Goal: Communication & Community: Answer question/provide support

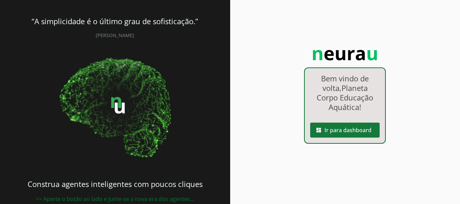
click at [364, 131] on span at bounding box center [344, 130] width 69 height 16
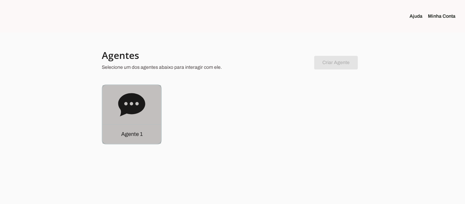
click at [125, 127] on div "Agente 1" at bounding box center [131, 133] width 59 height 19
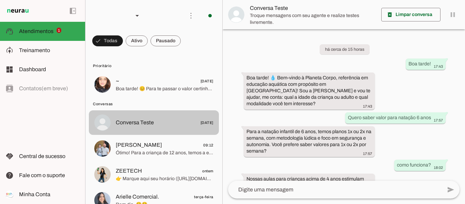
scroll to position [35, 0]
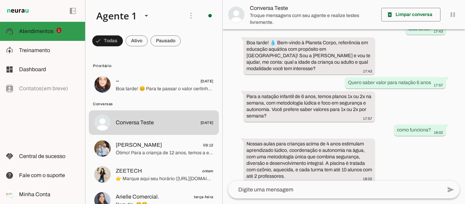
click at [50, 29] on span "Atendimentos" at bounding box center [36, 31] width 34 height 6
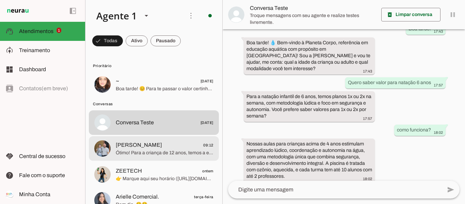
click at [153, 145] on span "Alexandre 09:12" at bounding box center [165, 145] width 98 height 9
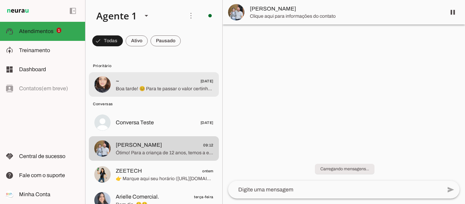
click at [159, 84] on span "~ 07/07/2025" at bounding box center [165, 81] width 98 height 9
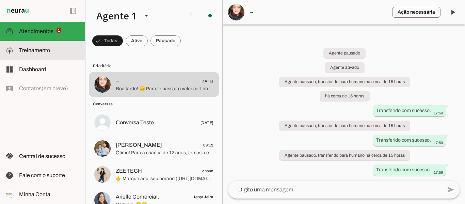
click at [32, 53] on span "Treinamento" at bounding box center [34, 50] width 31 height 6
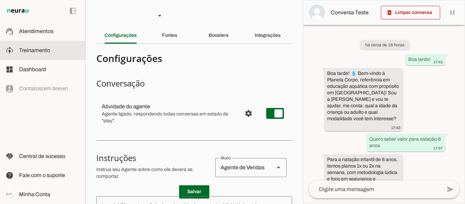
scroll to position [115, 0]
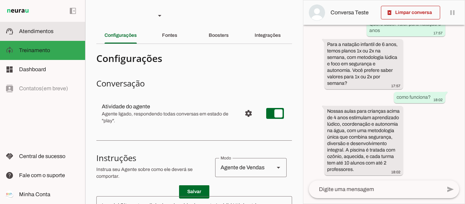
click at [36, 32] on span "Atendimentos" at bounding box center [36, 31] width 34 height 6
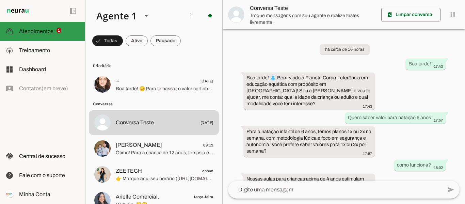
scroll to position [35, 0]
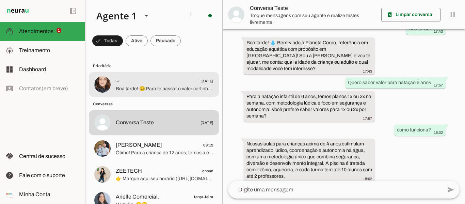
click at [131, 81] on span "~ 07/07/2025" at bounding box center [165, 81] width 98 height 9
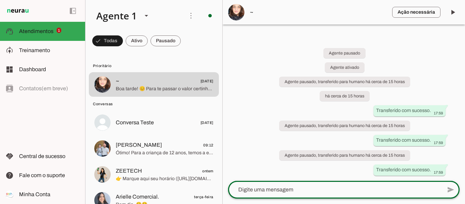
click at [286, 185] on div at bounding box center [335, 190] width 214 height 18
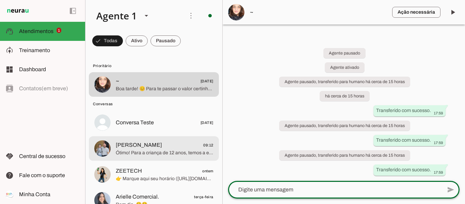
click at [168, 148] on span "Alexandre 09:12" at bounding box center [165, 145] width 98 height 9
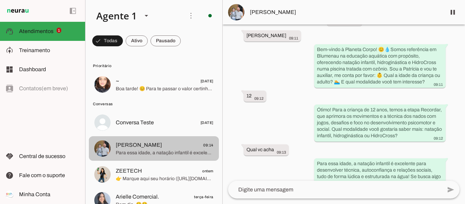
click at [149, 148] on span "[PERSON_NAME] 09:14" at bounding box center [165, 145] width 98 height 9
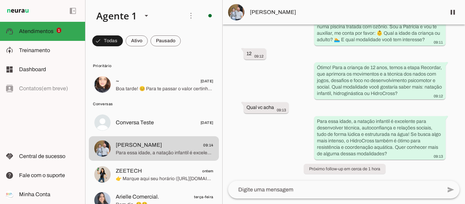
scroll to position [34, 0]
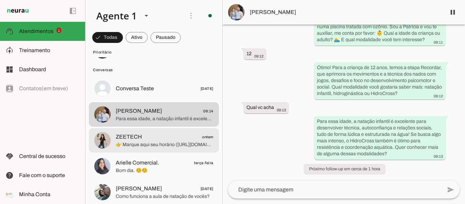
click at [173, 141] on span "👉 Marque aqui seu horário ([URL][DOMAIN_NAME]) E já posso deixar seu teste grat…" at bounding box center [165, 144] width 98 height 7
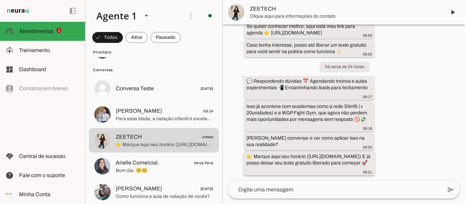
scroll to position [190, 0]
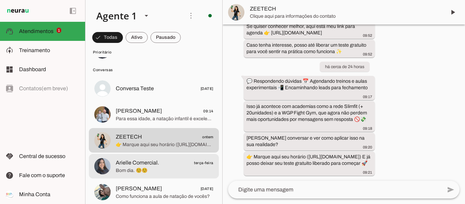
click at [142, 164] on span "Arielle Comercial." at bounding box center [137, 163] width 43 height 8
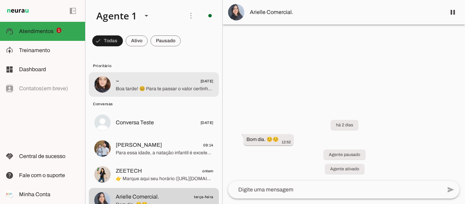
click at [144, 89] on span "Boa tarde! 😊 Para te passar o valor certinho, me conta por favor: qual a idade …" at bounding box center [165, 88] width 98 height 7
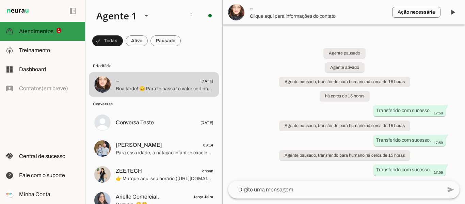
click at [37, 32] on span "Atendimentos" at bounding box center [36, 31] width 34 height 6
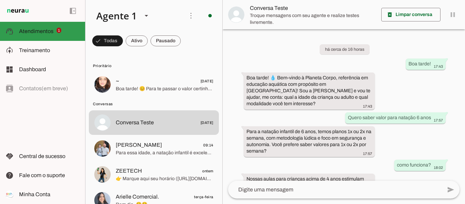
scroll to position [35, 0]
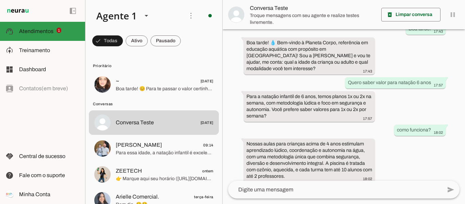
click at [58, 30] on span "1" at bounding box center [59, 30] width 5 height 5
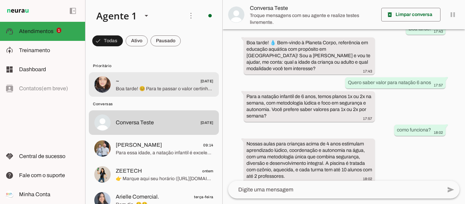
click at [146, 87] on span "Boa tarde! 😊 Para te passar o valor certinho, me conta por favor: qual a idade …" at bounding box center [165, 88] width 98 height 7
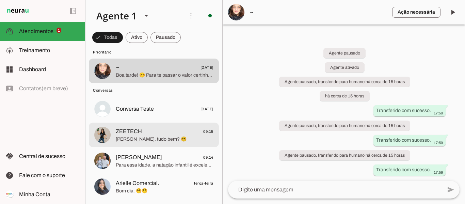
scroll to position [34, 0]
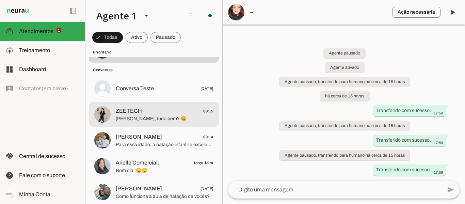
click at [158, 121] on span "[PERSON_NAME], tudo bem? 😊" at bounding box center [165, 118] width 98 height 7
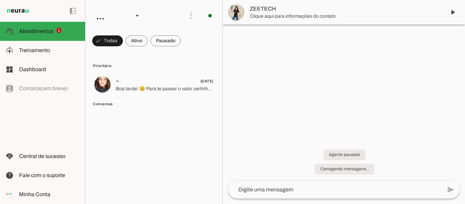
scroll to position [345, 0]
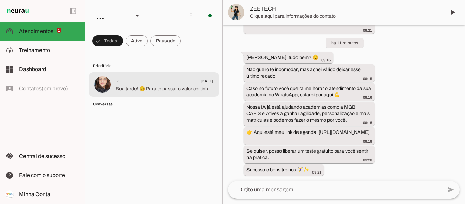
click at [125, 81] on span "~ 07/07/2025" at bounding box center [165, 81] width 98 height 9
